Goal: Use online tool/utility: Utilize a website feature to perform a specific function

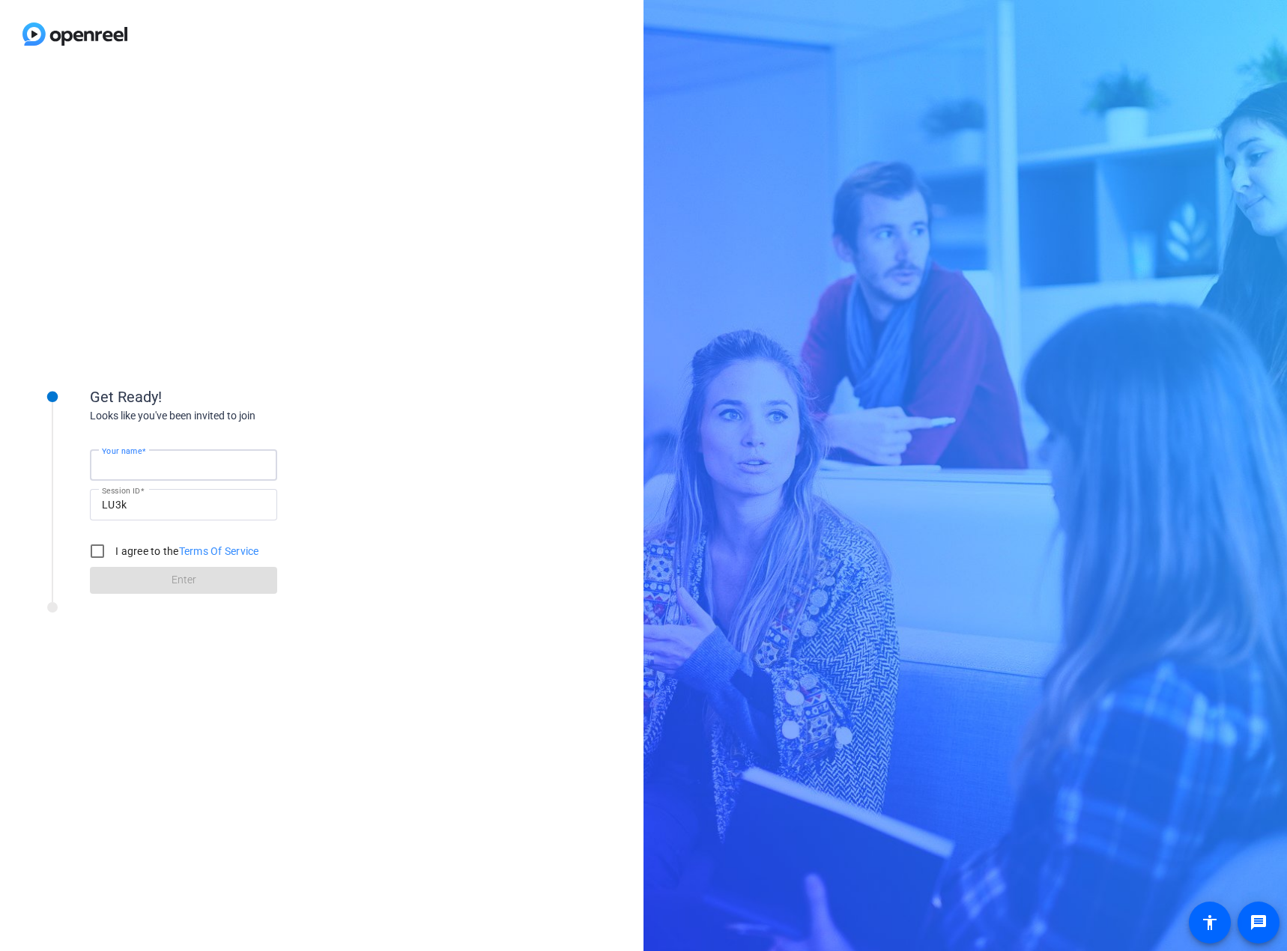
click at [202, 461] on input "Your name" at bounding box center [183, 465] width 163 height 18
type input "[PERSON_NAME]"
click at [95, 553] on input "I agree to the Terms Of Service" at bounding box center [97, 551] width 30 height 30
checkbox input "true"
click at [142, 574] on span at bounding box center [183, 580] width 187 height 36
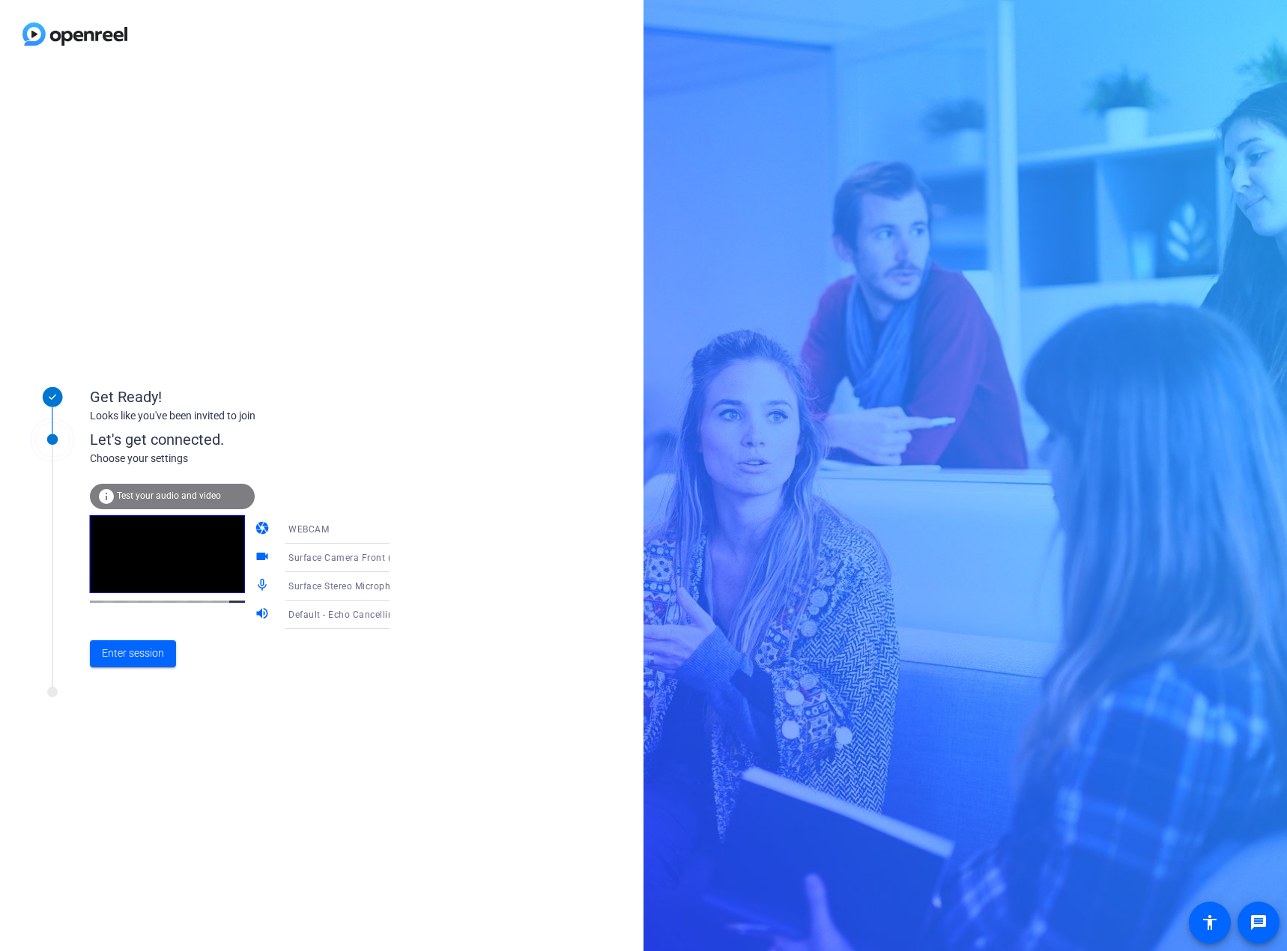
click at [140, 497] on span "Test your audio and video" at bounding box center [169, 495] width 104 height 10
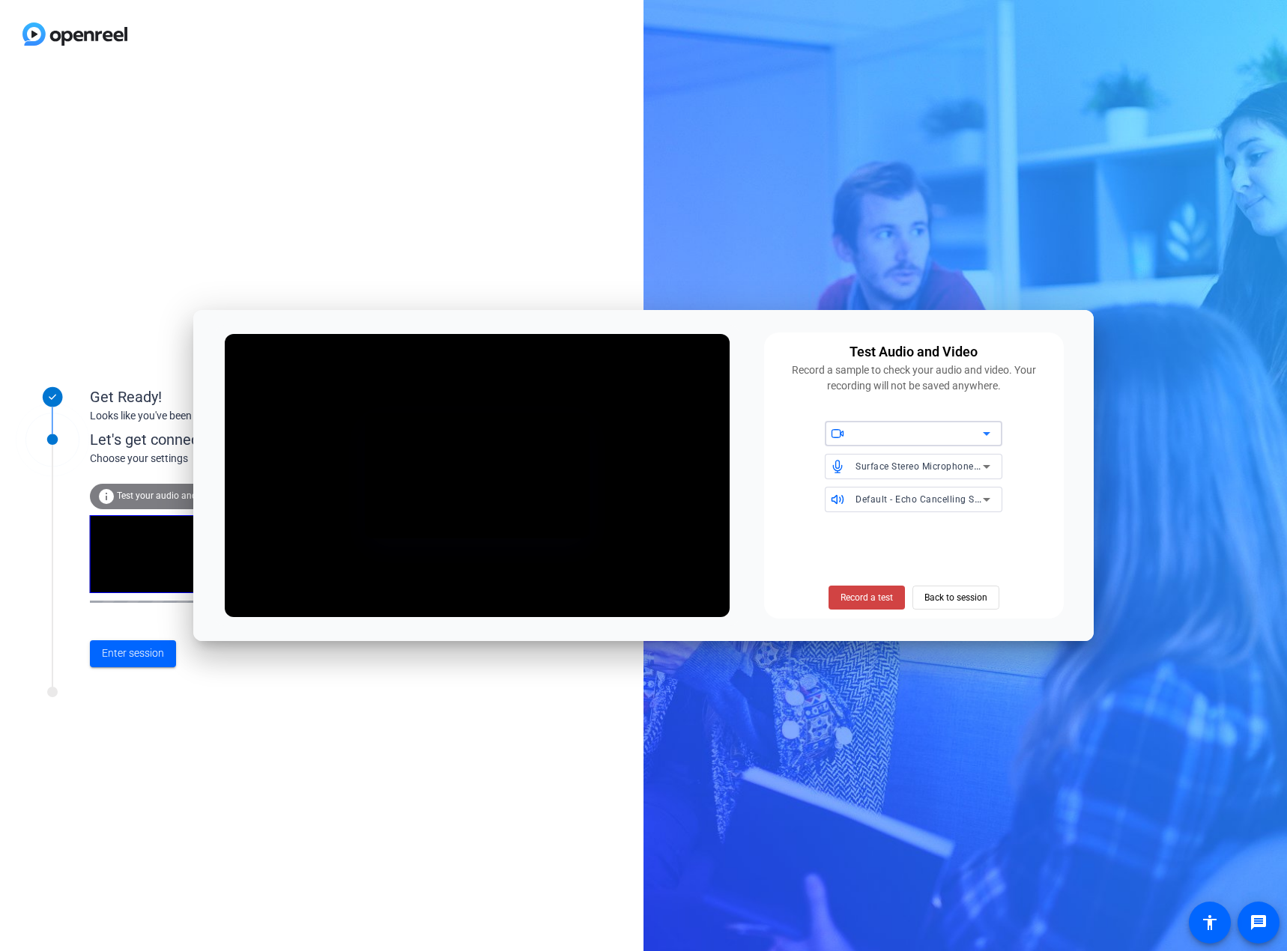
click at [963, 433] on div at bounding box center [918, 434] width 127 height 18
click at [950, 481] on span "HP Display Camera (04f2:b5bd)" at bounding box center [905, 488] width 138 height 18
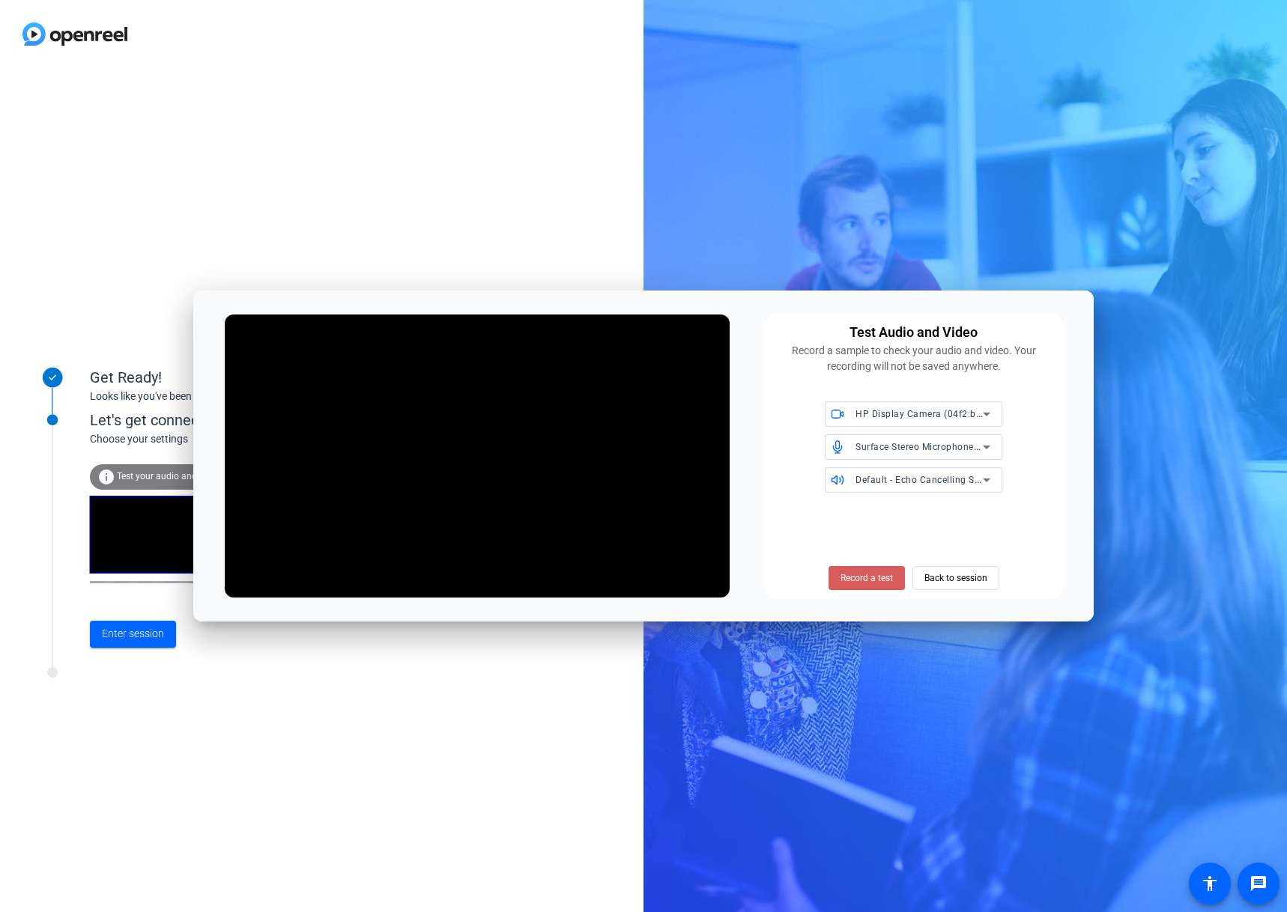
click at [883, 585] on span "Record a test" at bounding box center [866, 577] width 52 height 13
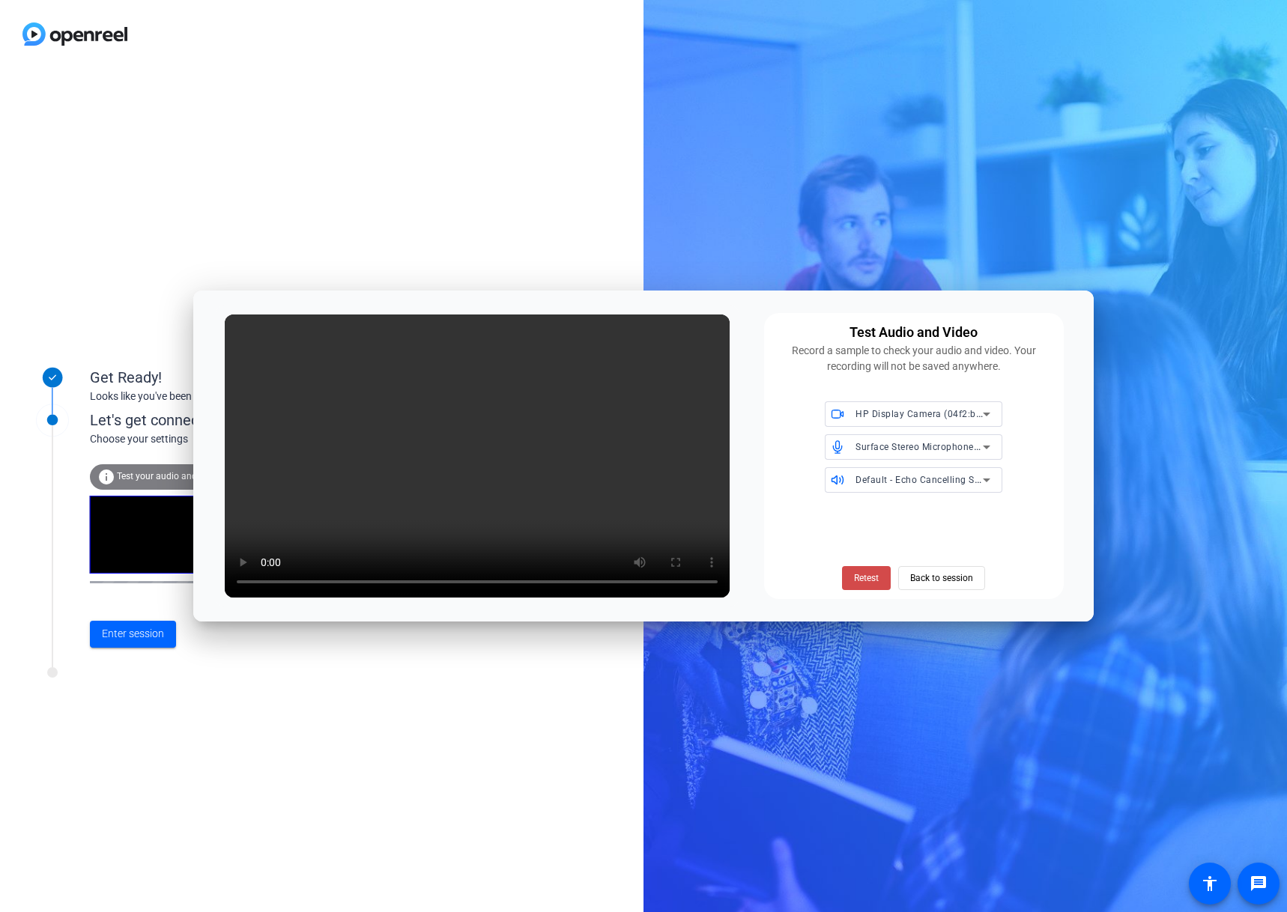
click at [877, 577] on span "Retest" at bounding box center [866, 577] width 25 height 13
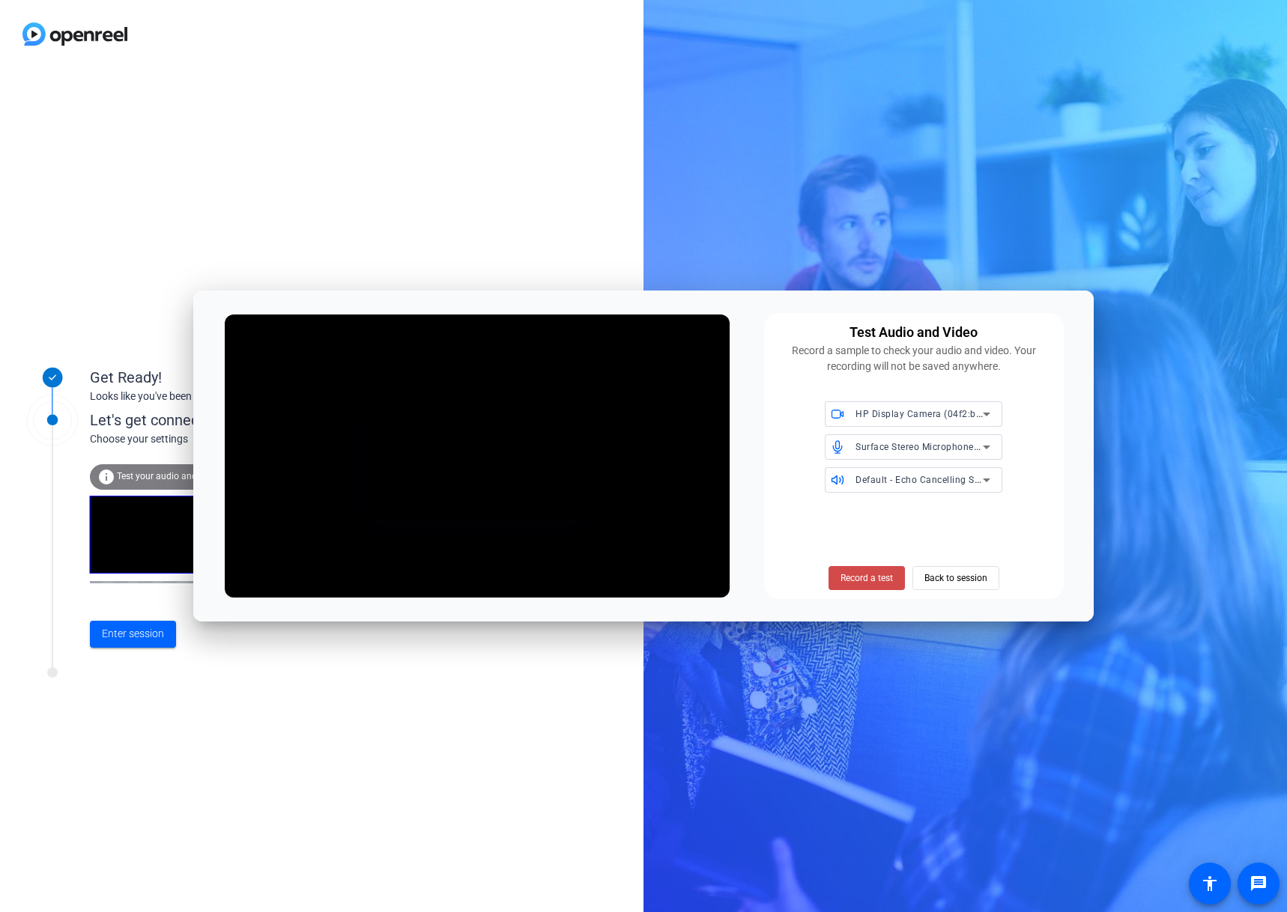
click at [872, 577] on span "Record a test" at bounding box center [866, 577] width 52 height 13
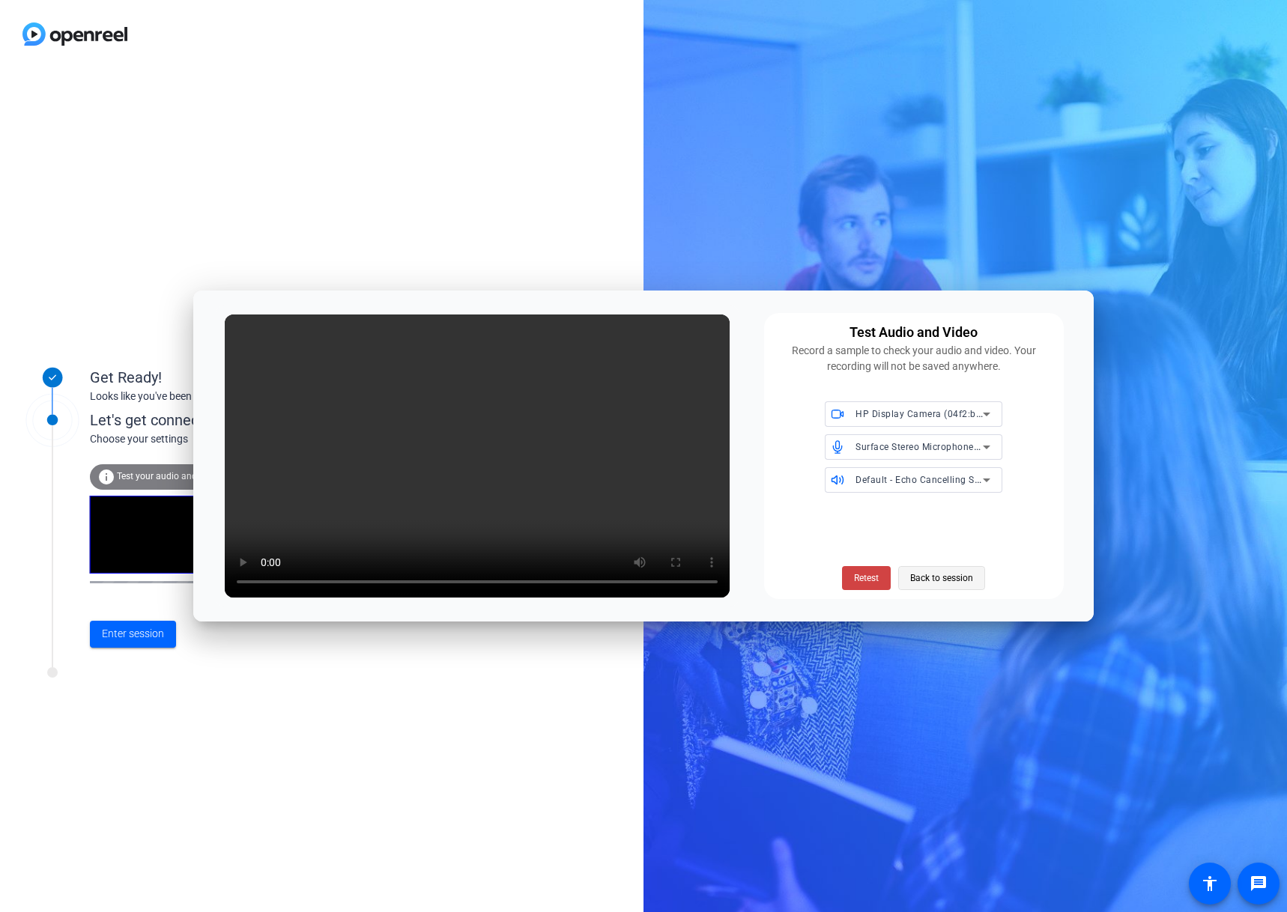
click at [947, 579] on span "Back to session" at bounding box center [941, 578] width 63 height 28
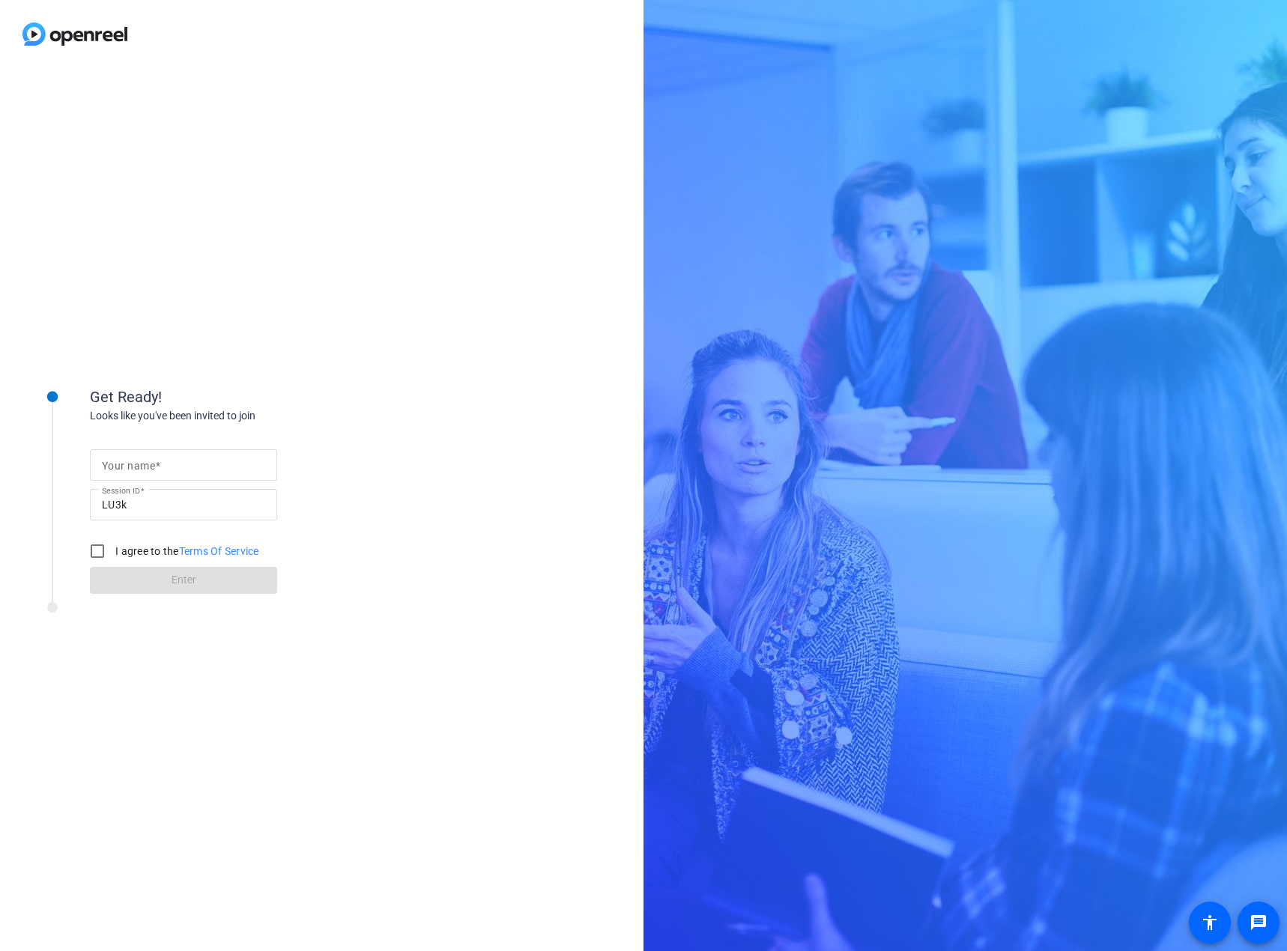
click at [198, 457] on input "Your name" at bounding box center [183, 465] width 163 height 18
type input "[PERSON_NAME]"
click at [100, 550] on input "I agree to the Terms Of Service" at bounding box center [97, 551] width 30 height 30
checkbox input "true"
click at [160, 580] on span at bounding box center [183, 580] width 187 height 36
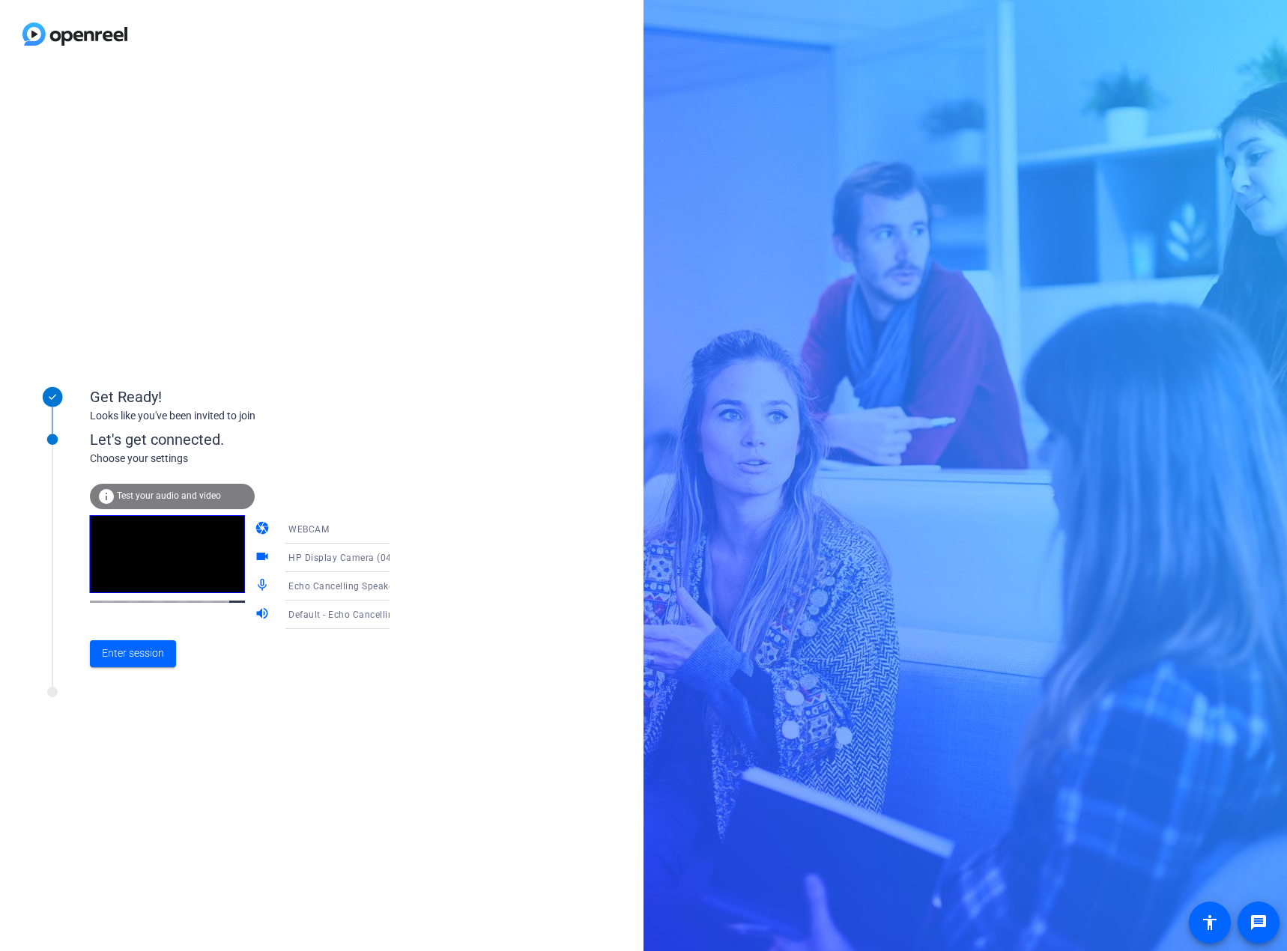
click at [171, 492] on span "Test your audio and video" at bounding box center [169, 495] width 104 height 10
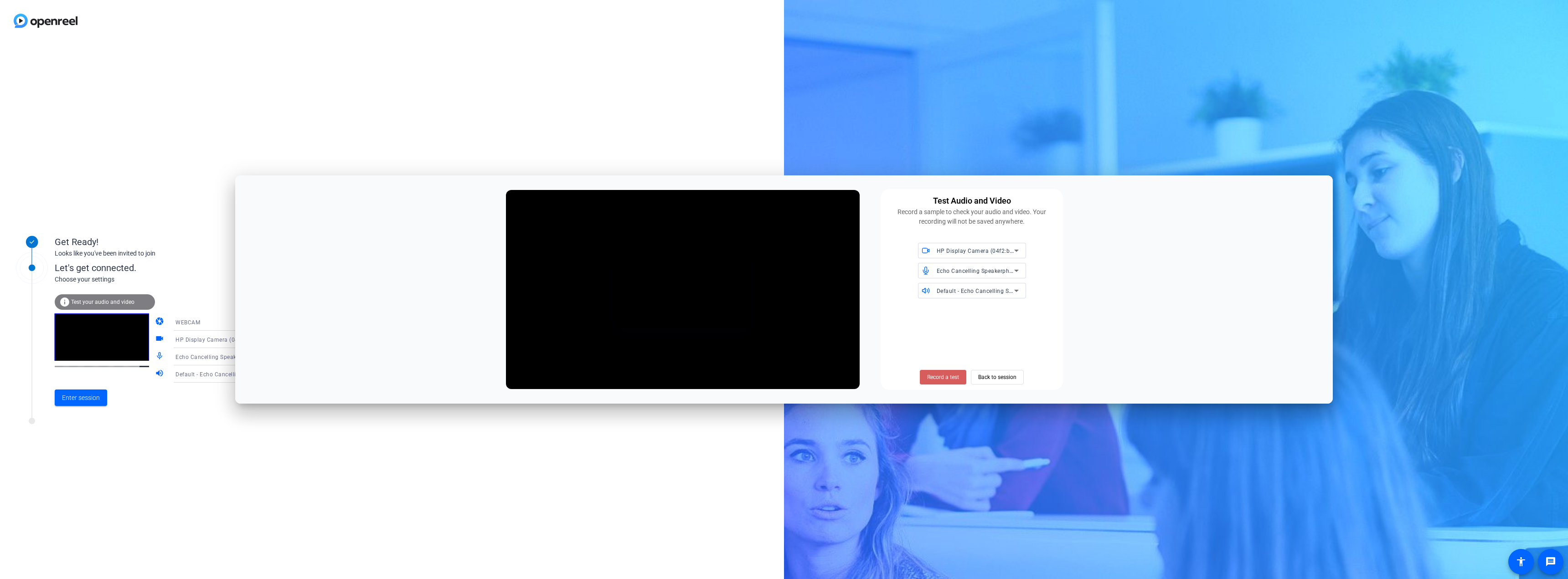
click at [783, 375] on span "Record a test" at bounding box center [943, 376] width 32 height 8
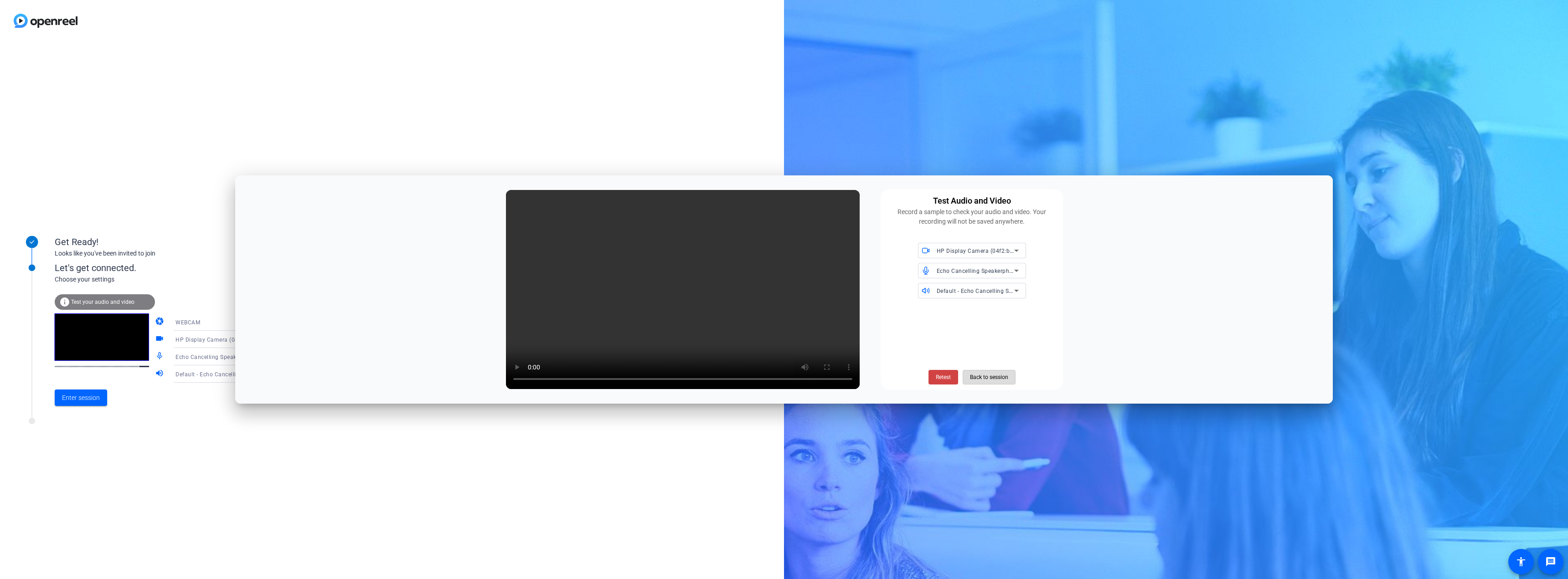
click at [783, 373] on span "Back to session" at bounding box center [989, 377] width 38 height 17
